Goal: Information Seeking & Learning: Learn about a topic

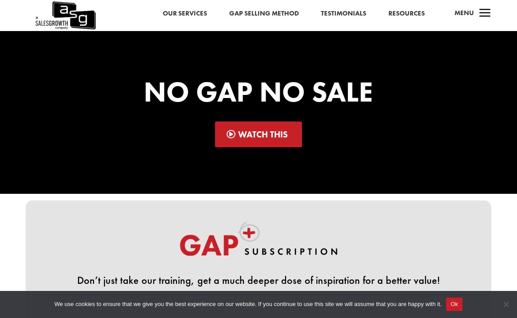
click at [484, 18] on span "a" at bounding box center [485, 14] width 18 height 18
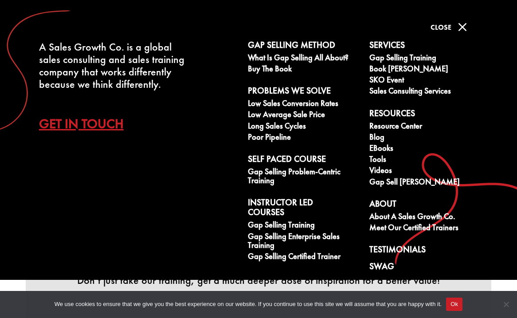
click at [463, 23] on span "M" at bounding box center [463, 27] width 18 height 18
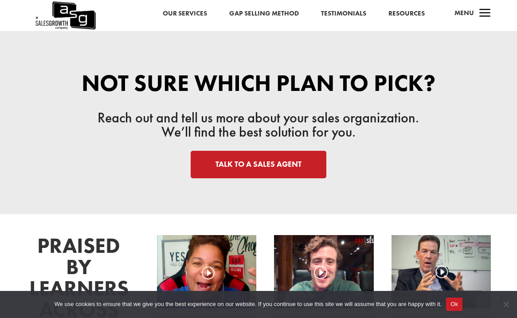
scroll to position [847, 0]
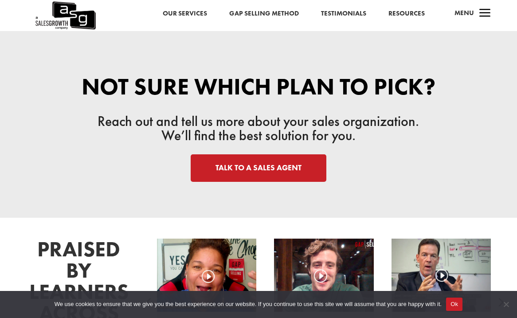
click at [462, 17] on span "Menu" at bounding box center [465, 12] width 20 height 9
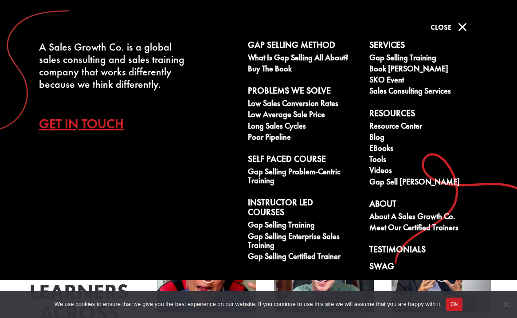
click at [398, 282] on div at bounding box center [442, 275] width 100 height 73
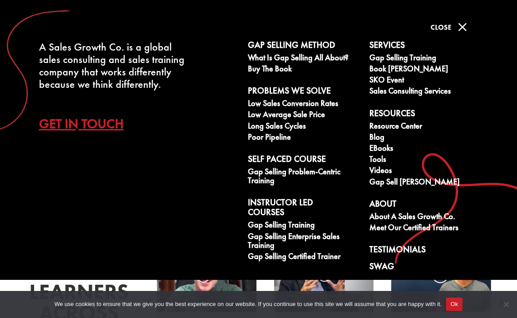
click at [464, 32] on span "M" at bounding box center [463, 27] width 18 height 18
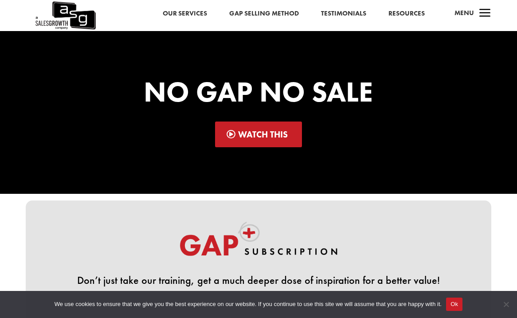
click at [201, 15] on link "Our Services" at bounding box center [185, 14] width 44 height 12
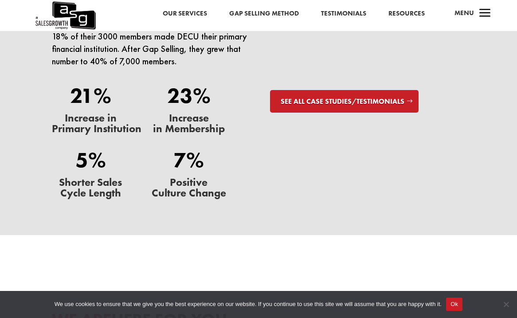
scroll to position [2478, 0]
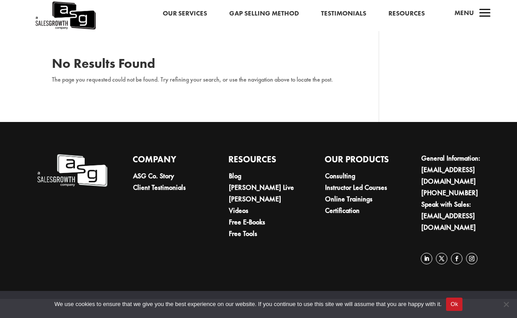
click at [422, 15] on link "Resources" at bounding box center [406, 14] width 36 height 12
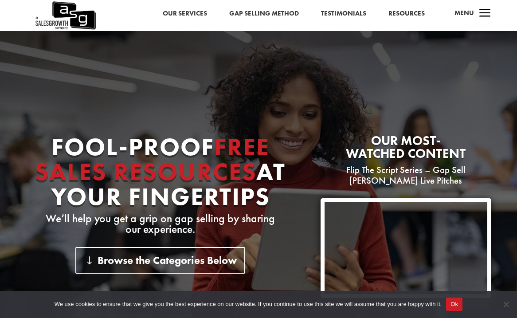
click at [467, 11] on span "Menu" at bounding box center [465, 12] width 20 height 9
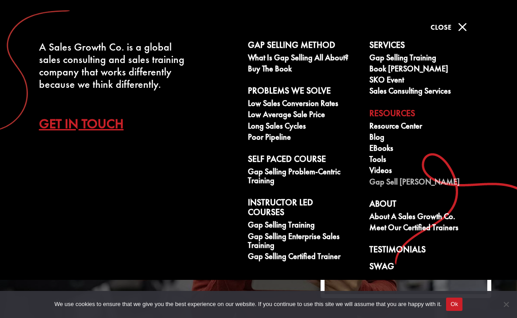
click at [422, 181] on link "Gap Sell [PERSON_NAME]" at bounding box center [425, 182] width 112 height 11
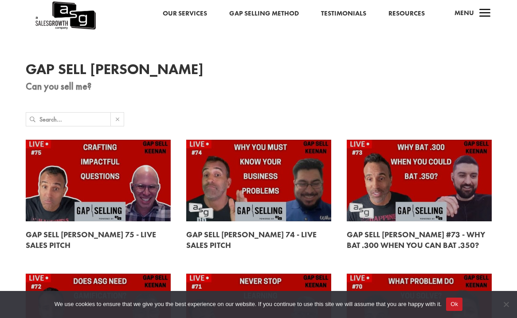
click at [486, 15] on span "a" at bounding box center [485, 14] width 18 height 18
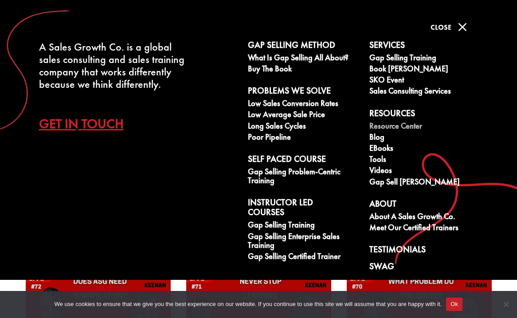
click at [412, 125] on link "Resource Center" at bounding box center [425, 127] width 112 height 11
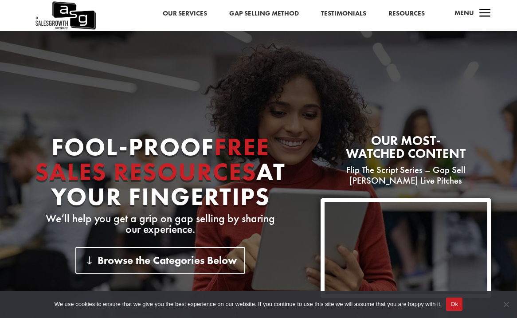
click at [482, 9] on span "a" at bounding box center [485, 14] width 18 height 18
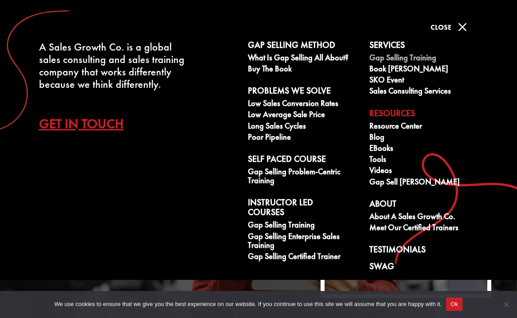
click at [429, 59] on link "Gap Selling Training" at bounding box center [425, 58] width 112 height 11
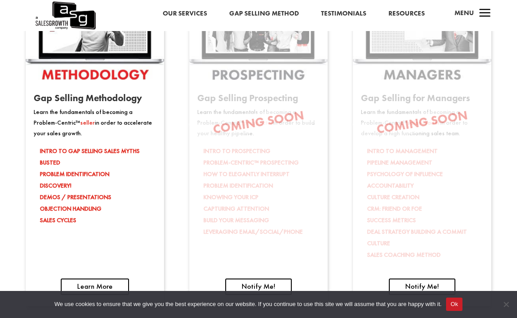
scroll to position [1333, 0]
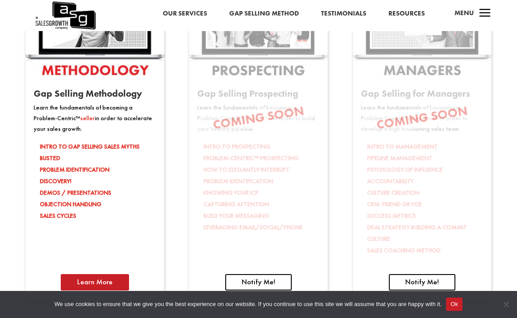
click at [112, 280] on link "Learn More" at bounding box center [95, 282] width 68 height 16
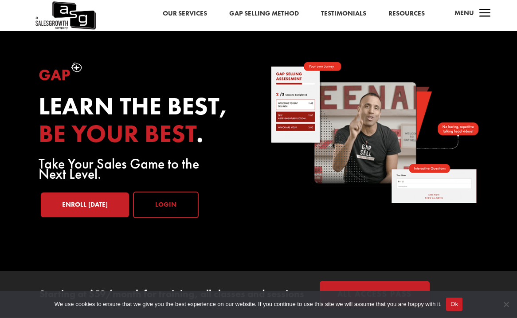
click at [164, 210] on link "Login" at bounding box center [166, 205] width 66 height 27
